Goal: Task Accomplishment & Management: Use online tool/utility

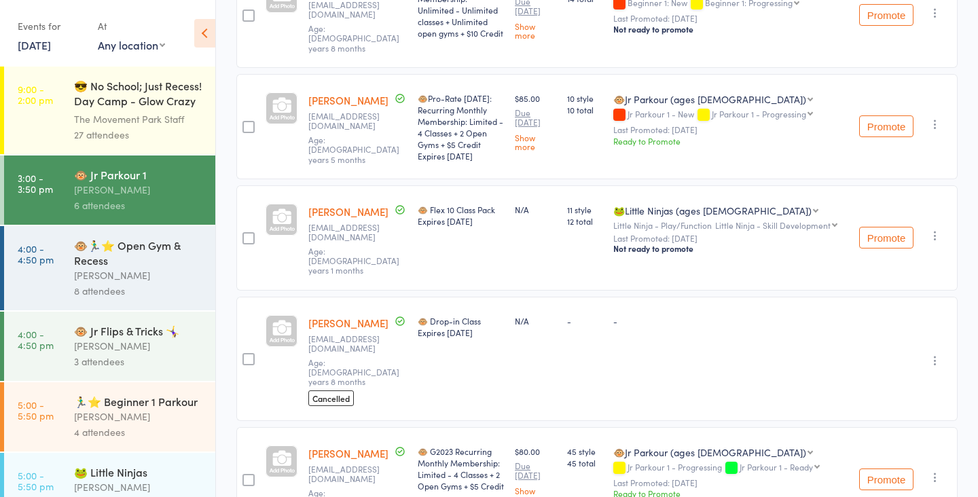
scroll to position [306, 0]
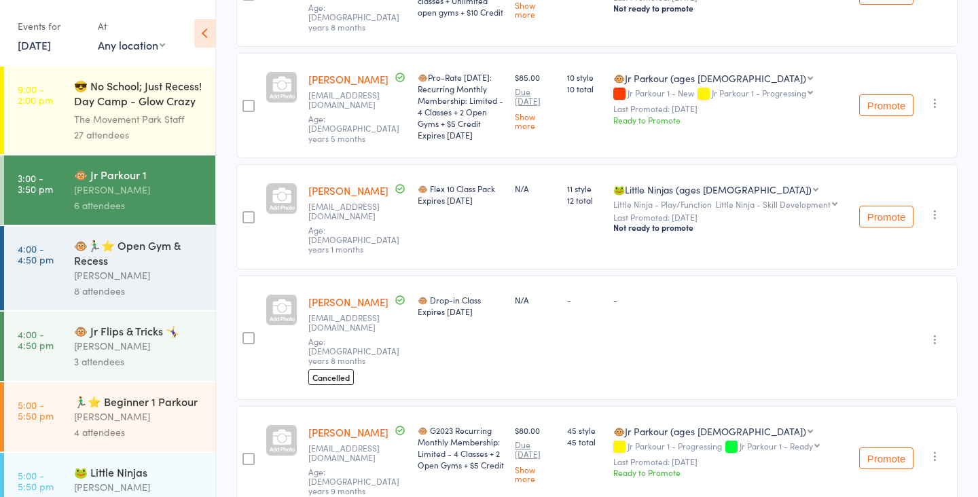
click at [101, 283] on div "[PERSON_NAME]" at bounding box center [139, 276] width 130 height 16
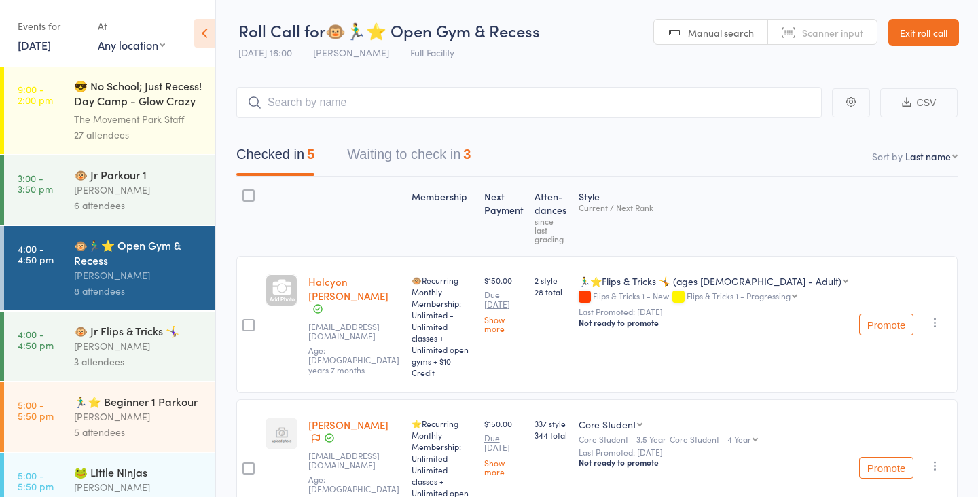
click at [410, 152] on button "Waiting to check in 3" at bounding box center [409, 158] width 124 height 36
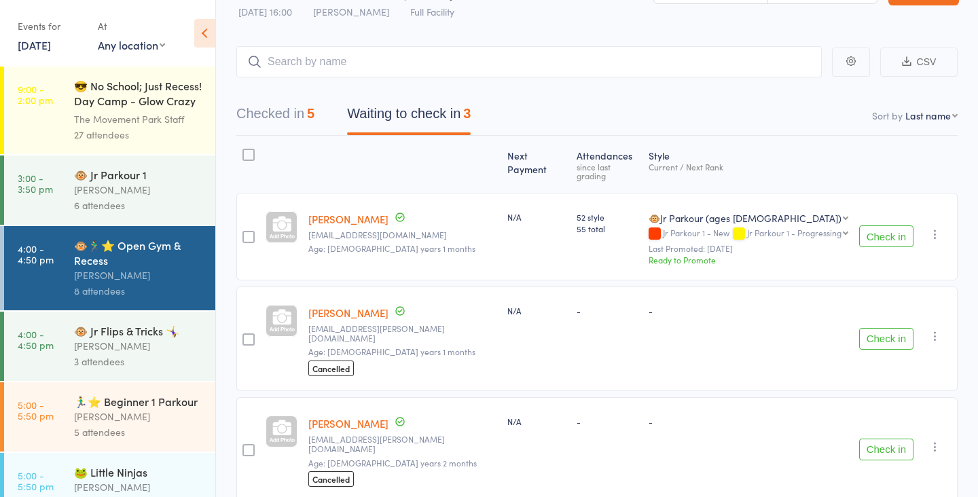
scroll to position [76, 0]
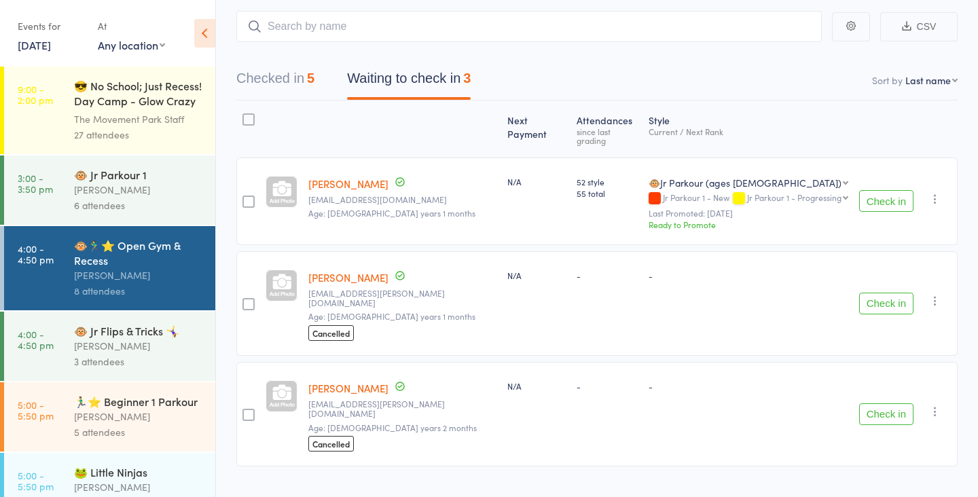
click at [118, 412] on div "[PERSON_NAME]" at bounding box center [139, 417] width 130 height 16
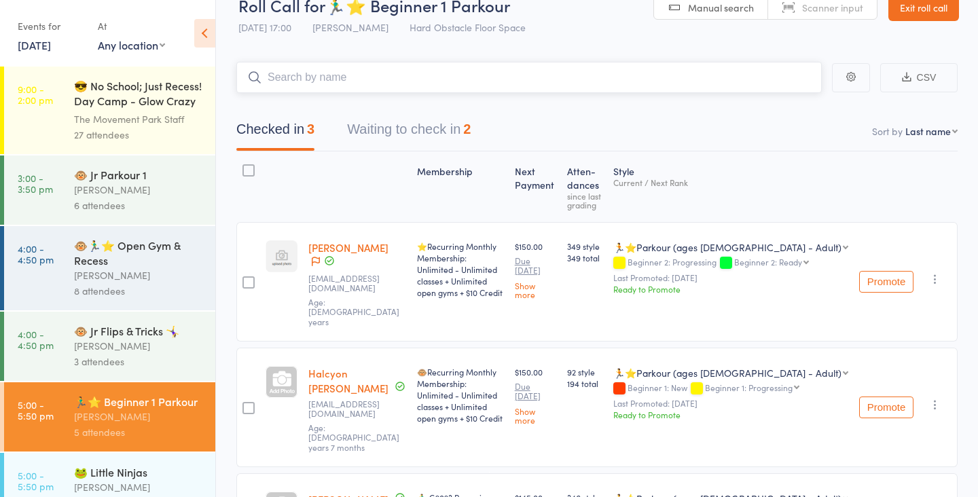
click at [405, 120] on button "Waiting to check in 2" at bounding box center [409, 133] width 124 height 36
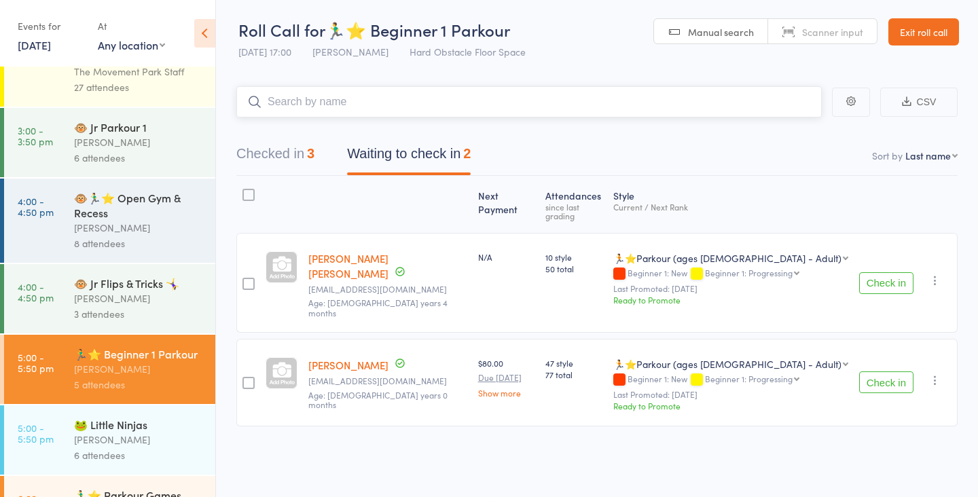
scroll to position [99, 0]
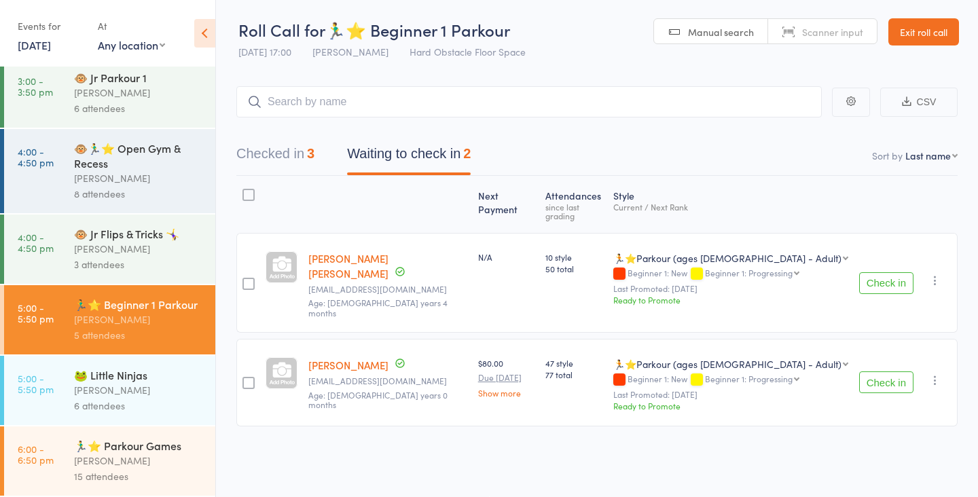
click at [126, 463] on div "[PERSON_NAME]" at bounding box center [139, 461] width 130 height 16
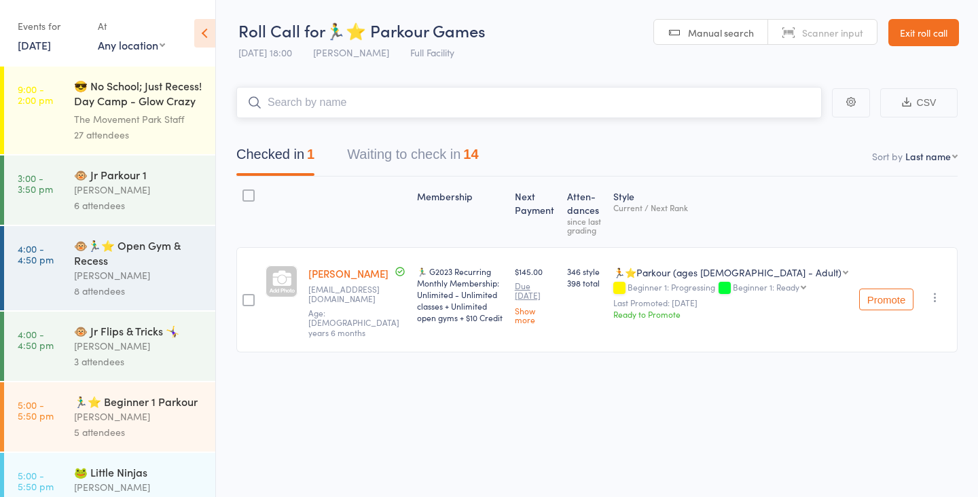
click at [416, 170] on button "Waiting to check in 14" at bounding box center [412, 158] width 131 height 36
